Goal: Transaction & Acquisition: Book appointment/travel/reservation

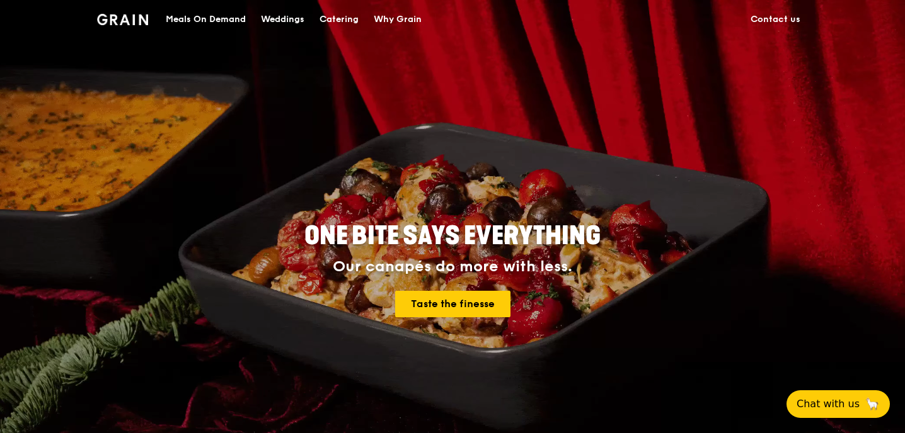
click at [337, 15] on div "Catering" at bounding box center [338, 20] width 39 height 38
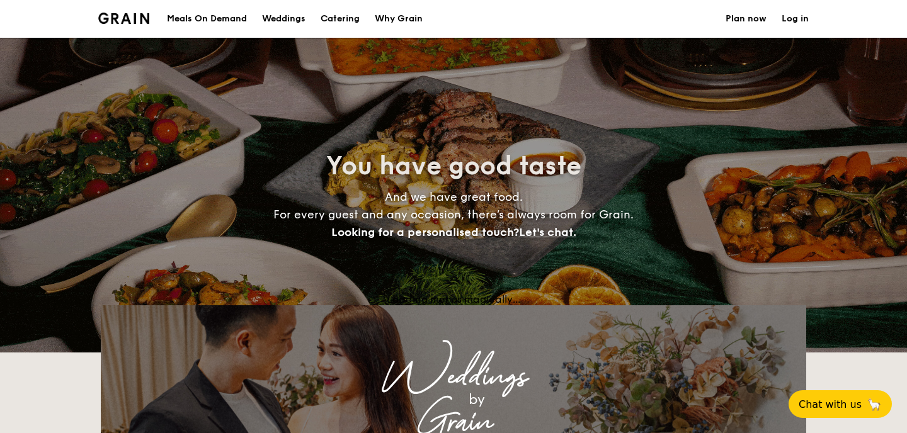
select select
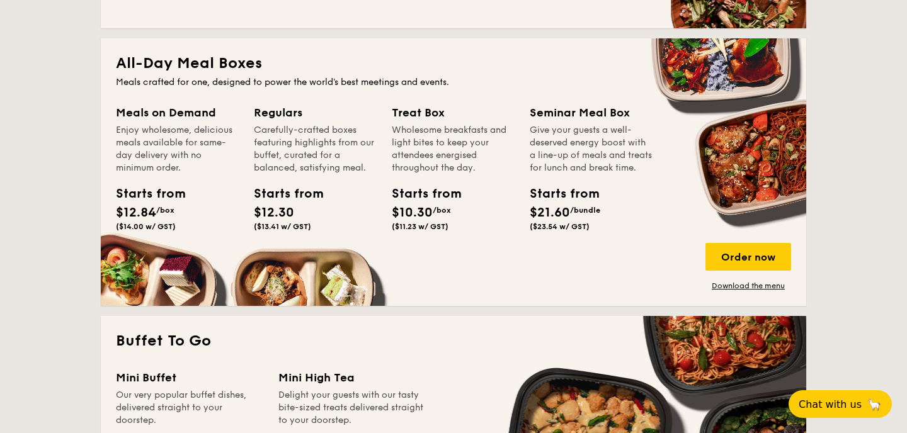
scroll to position [537, 0]
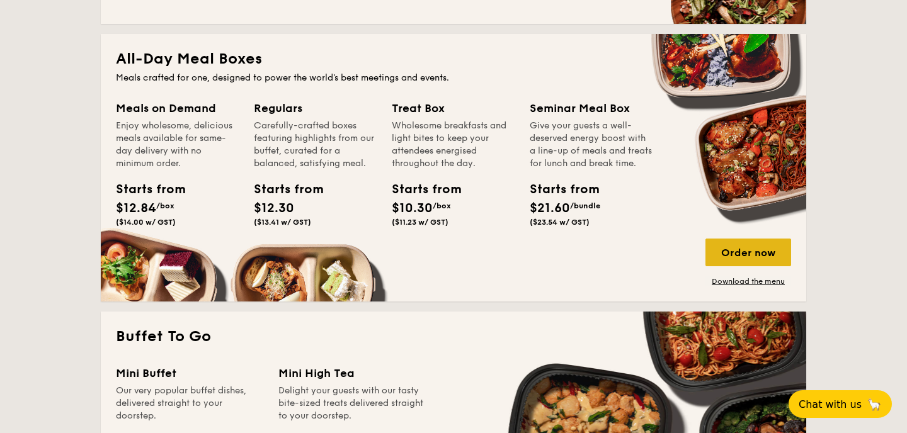
click at [740, 251] on div "Order now" at bounding box center [749, 253] width 86 height 28
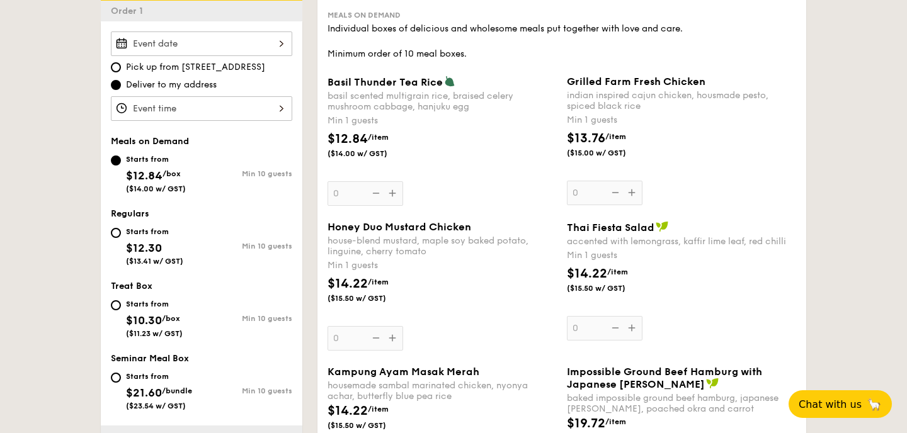
scroll to position [359, 0]
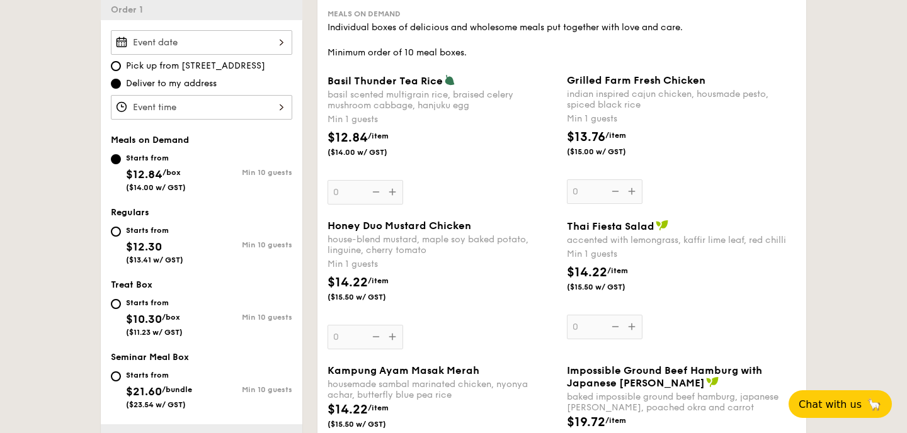
click at [115, 299] on div "Starts from $10.30 /box ($11.23 w/ GST)" at bounding box center [156, 317] width 91 height 42
click at [115, 299] on input "Starts from $10.30 /box ($11.23 w/ GST) Min 10 guests" at bounding box center [116, 304] width 10 height 10
radio input "true"
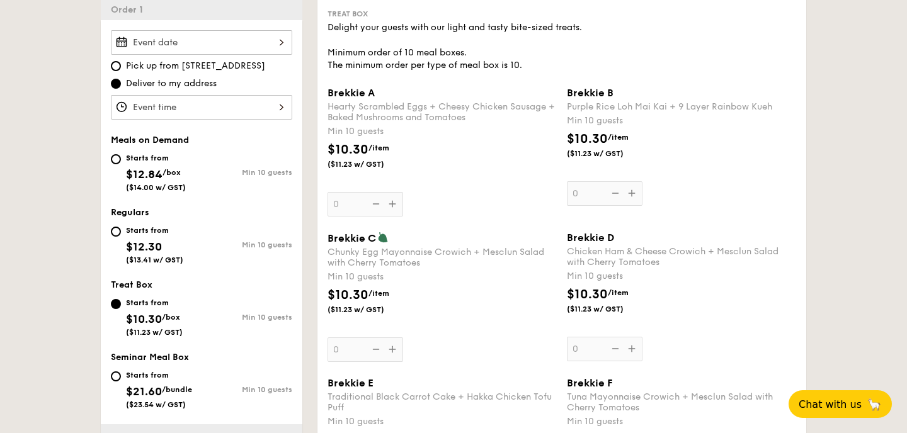
click at [115, 165] on div "Starts from $12.84 /box ($14.00 w/ GST)" at bounding box center [156, 172] width 91 height 42
click at [115, 164] on input "Starts from $12.84 /box ($14.00 w/ GST) Min 10 guests" at bounding box center [116, 159] width 10 height 10
radio input "true"
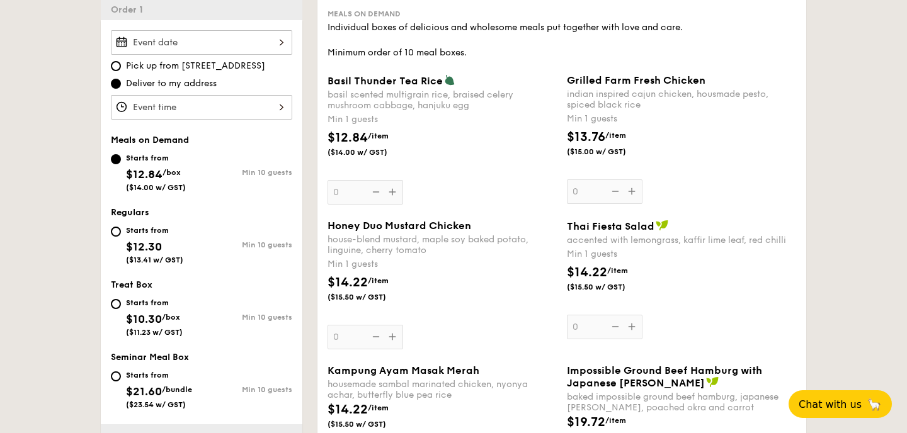
click at [111, 241] on div "Starts from $12.30 ($13.41 w/ GST)" at bounding box center [156, 244] width 91 height 42
click at [111, 237] on input "Starts from $12.30 ($13.41 w/ GST) Min 10 guests" at bounding box center [116, 232] width 10 height 10
radio input "true"
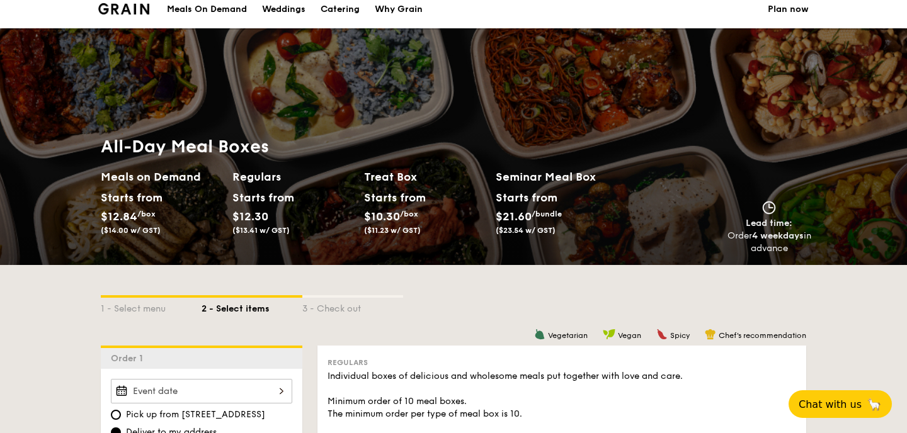
scroll to position [0, 0]
